Goal: Task Accomplishment & Management: Use online tool/utility

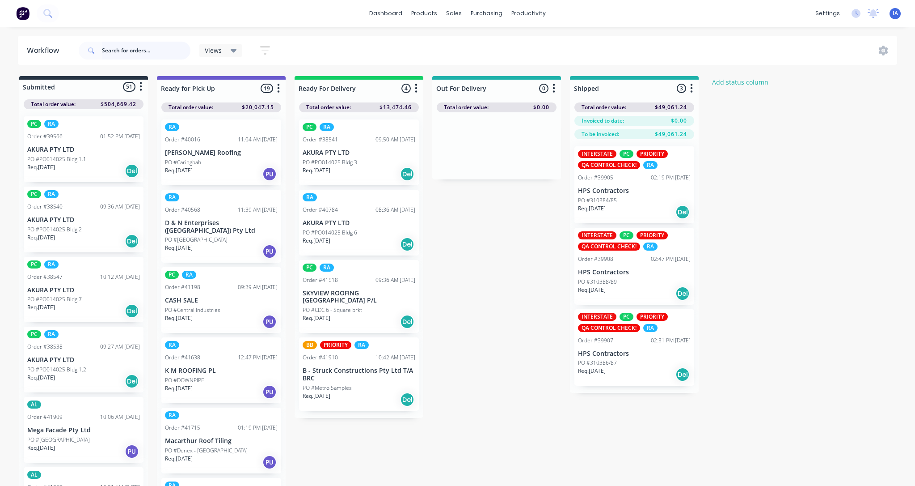
click at [158, 56] on input "text" at bounding box center [146, 51] width 89 height 18
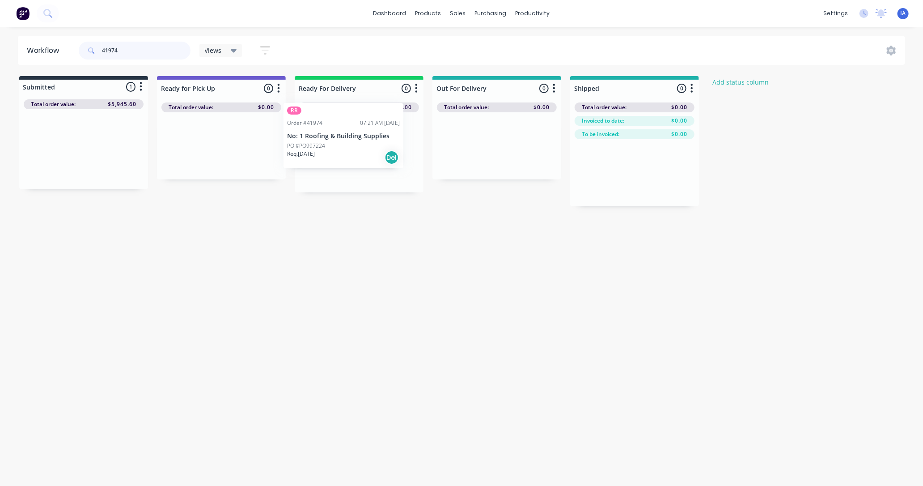
drag, startPoint x: 100, startPoint y: 169, endPoint x: 368, endPoint y: 155, distance: 268.1
click at [368, 155] on div "Submitted 1 Status colour #273444 hex #273444 Save Cancel Summaries Total order…" at bounding box center [479, 141] width 972 height 130
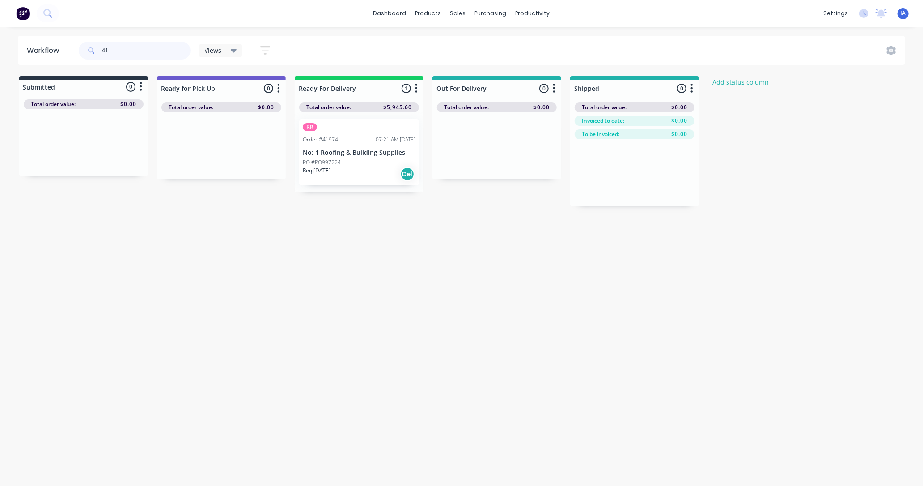
type input "4"
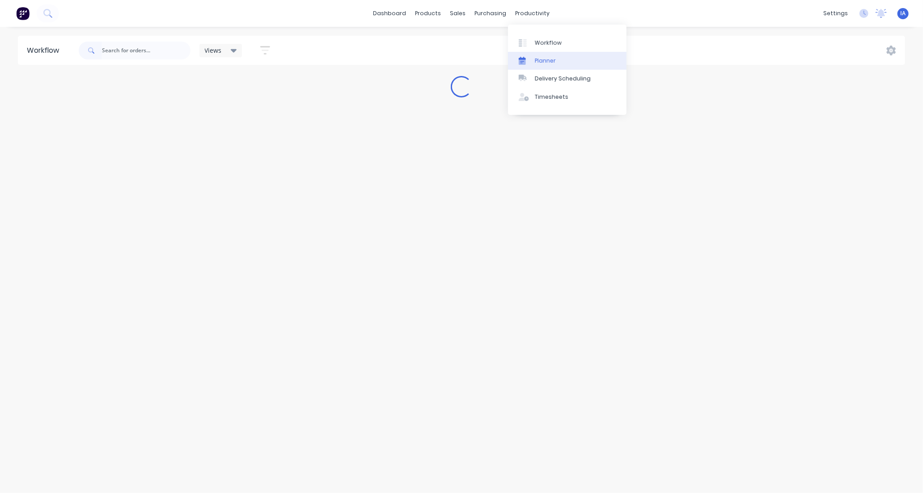
click at [570, 59] on link "Planner" at bounding box center [567, 61] width 118 height 18
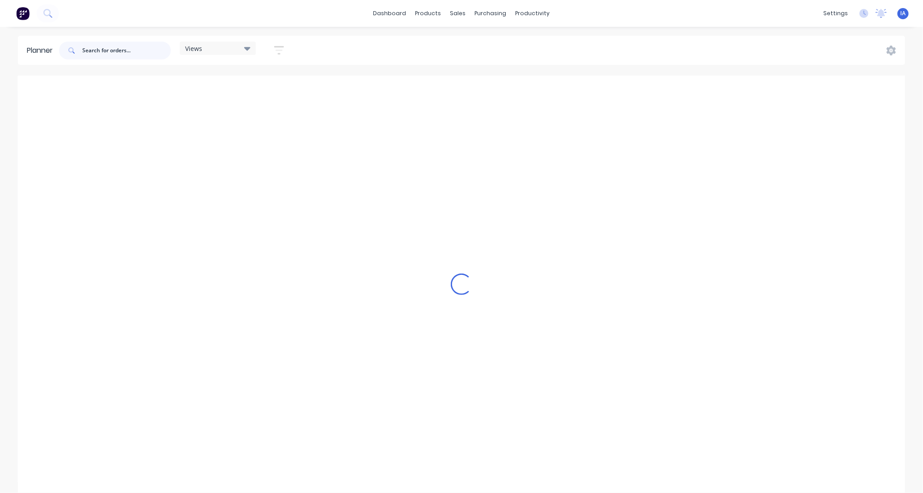
click at [124, 48] on input "text" at bounding box center [126, 51] width 89 height 18
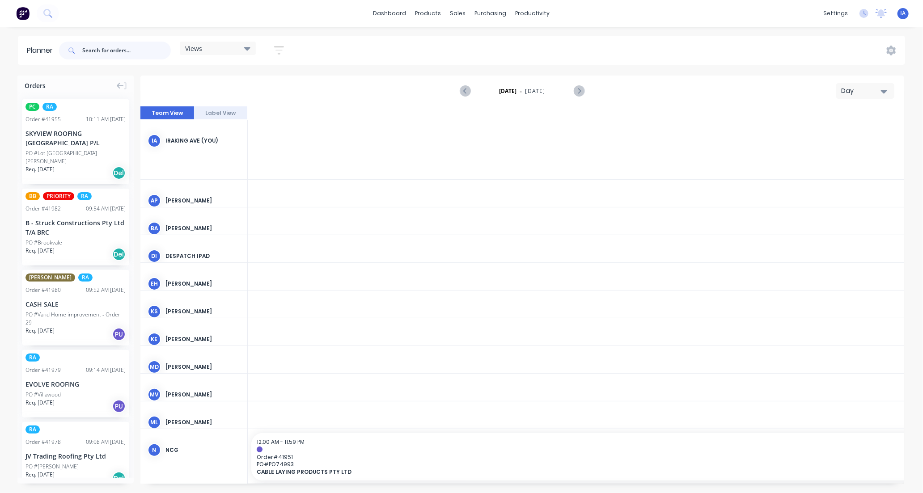
scroll to position [0, 1431]
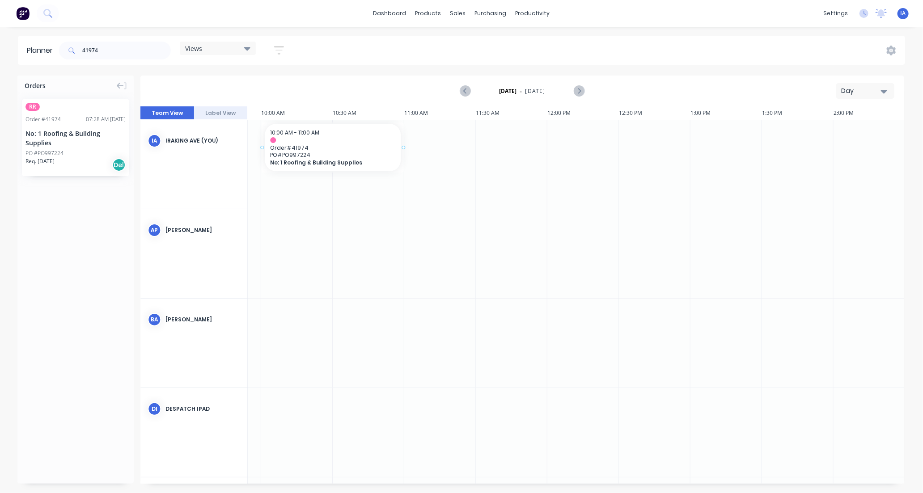
drag, startPoint x: 87, startPoint y: 157, endPoint x: 249, endPoint y: 148, distance: 161.7
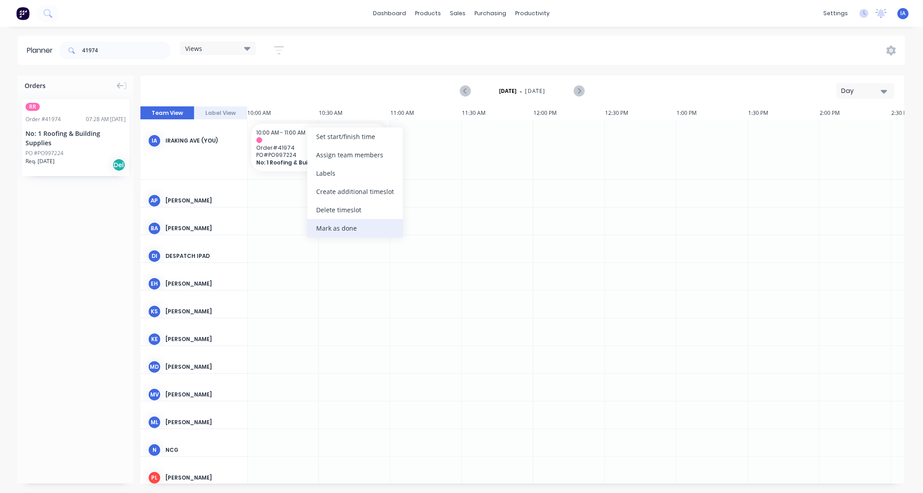
click at [343, 227] on div "Mark as done" at bounding box center [355, 228] width 96 height 18
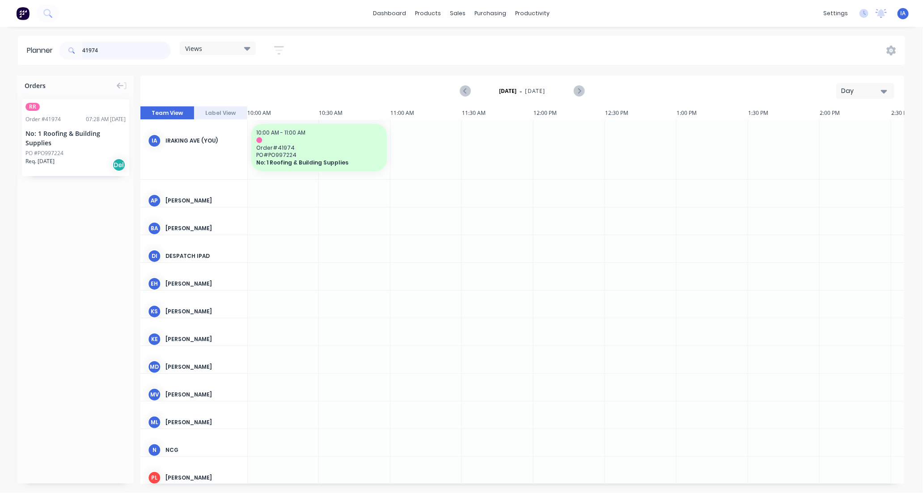
click at [127, 51] on input "41974" at bounding box center [126, 51] width 89 height 18
type input "4"
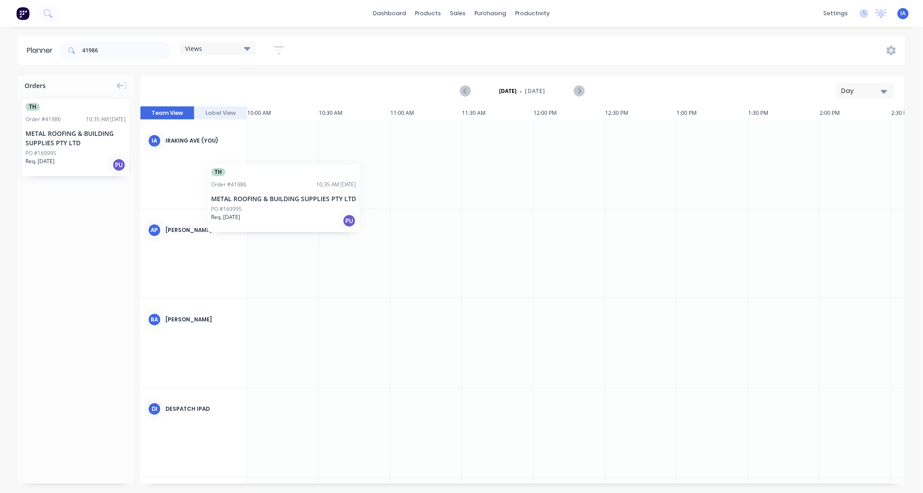
scroll to position [0, 1429]
drag, startPoint x: 92, startPoint y: 159, endPoint x: 386, endPoint y: 156, distance: 294.2
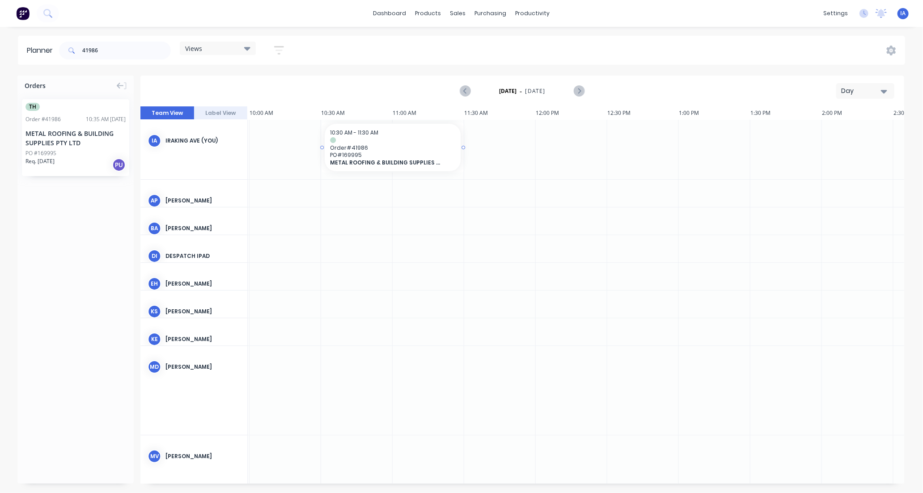
scroll to position [0, 1431]
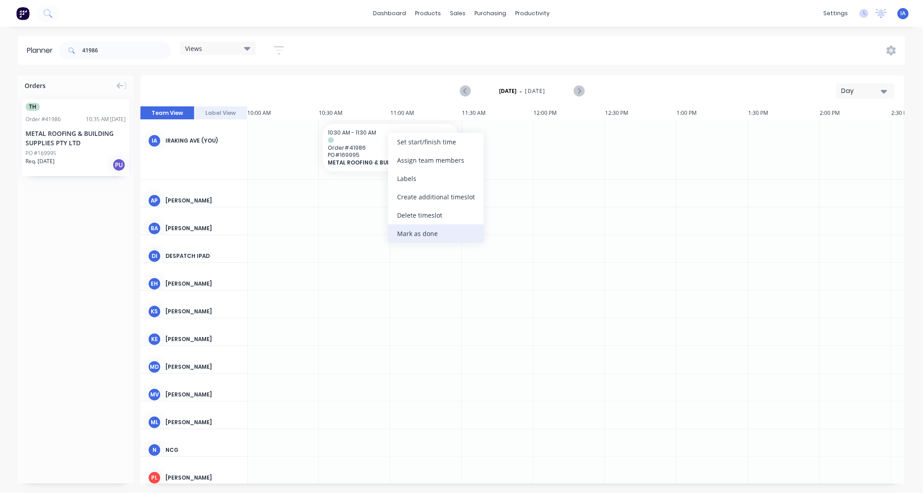
click at [402, 232] on div "Mark as done" at bounding box center [436, 233] width 96 height 18
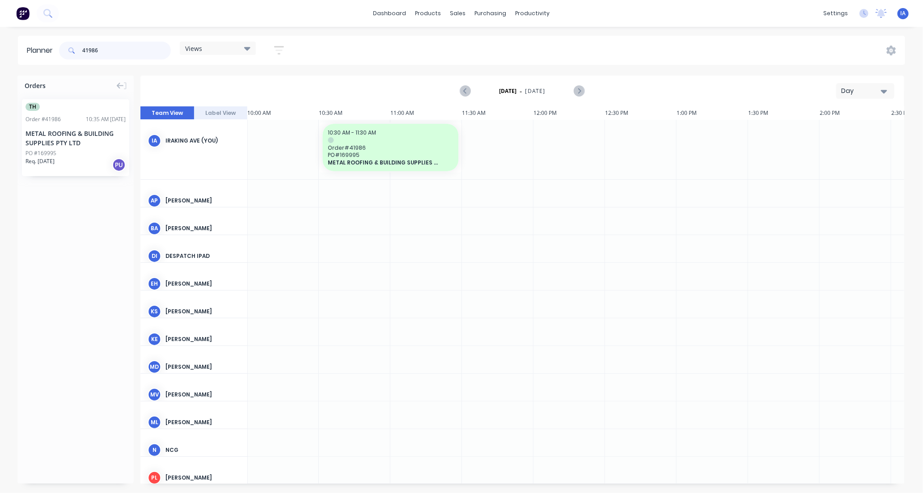
click at [104, 46] on input "41986" at bounding box center [126, 51] width 89 height 18
type input "4"
